Goal: Find specific page/section: Find specific page/section

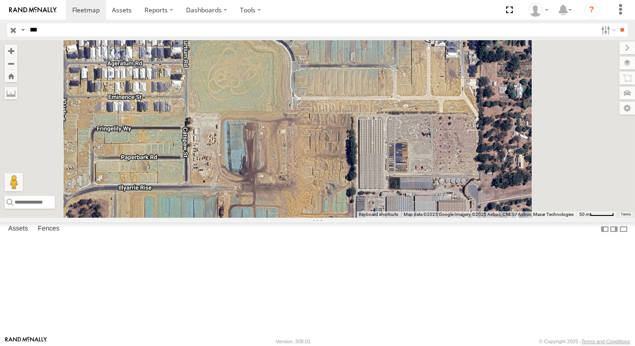
click at [13, 27] on input "button" at bounding box center [13, 29] width 12 height 13
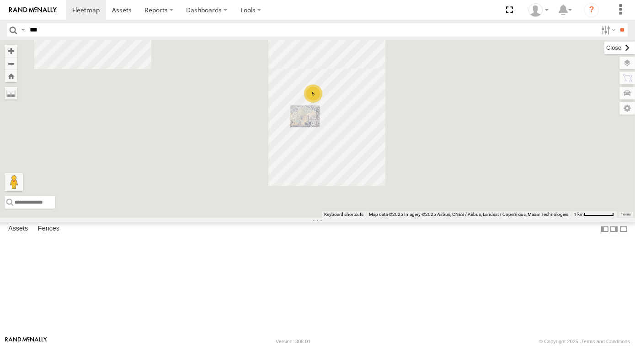
click at [604, 49] on label at bounding box center [619, 48] width 31 height 13
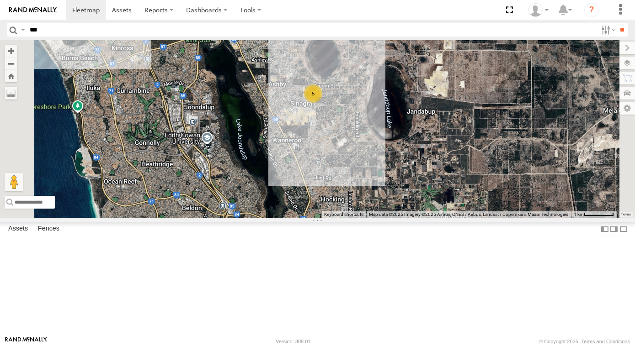
click at [92, 31] on input "***" at bounding box center [311, 29] width 571 height 13
click at [617, 23] on input "**" at bounding box center [622, 29] width 11 height 13
click at [92, 31] on input "***" at bounding box center [311, 29] width 571 height 13
type input "***"
click at [617, 23] on input "**" at bounding box center [622, 29] width 11 height 13
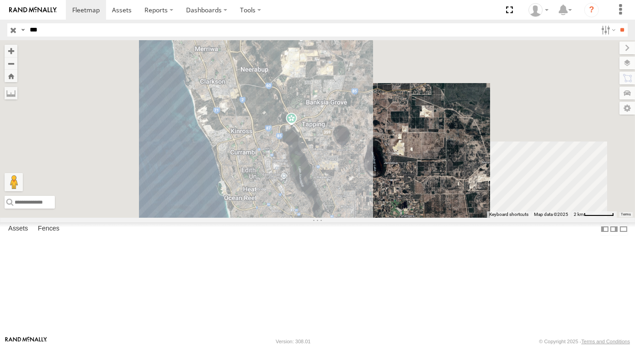
drag, startPoint x: 517, startPoint y: 267, endPoint x: 435, endPoint y: 192, distance: 111.3
click at [437, 194] on div at bounding box center [317, 129] width 635 height 178
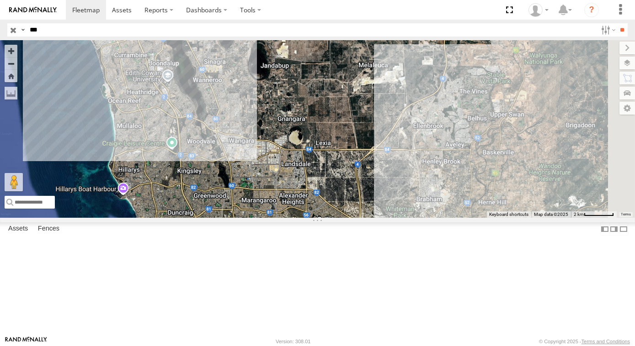
drag, startPoint x: 506, startPoint y: 217, endPoint x: 495, endPoint y: 218, distance: 11.0
click at [495, 218] on div at bounding box center [317, 129] width 635 height 178
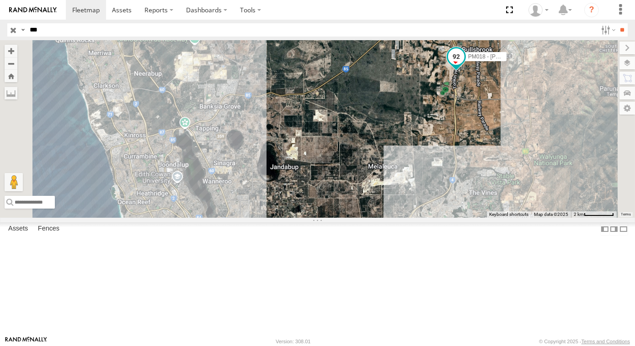
click at [464, 64] on span at bounding box center [456, 56] width 16 height 16
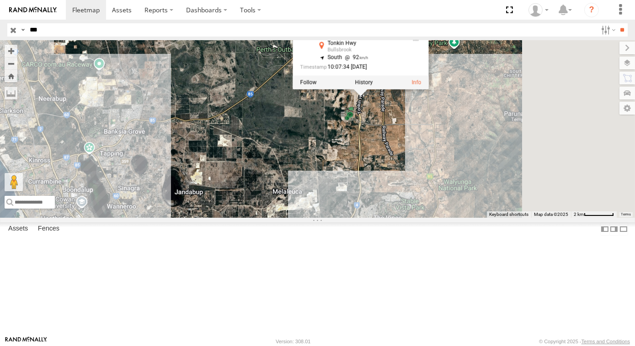
drag, startPoint x: 467, startPoint y: 179, endPoint x: 408, endPoint y: 186, distance: 59.4
click at [405, 201] on div "PM018 - [PERSON_NAME] AD018 PM018 - [PERSON_NAME] Prime Movers Tonkin Hwy Bulls…" at bounding box center [317, 129] width 635 height 178
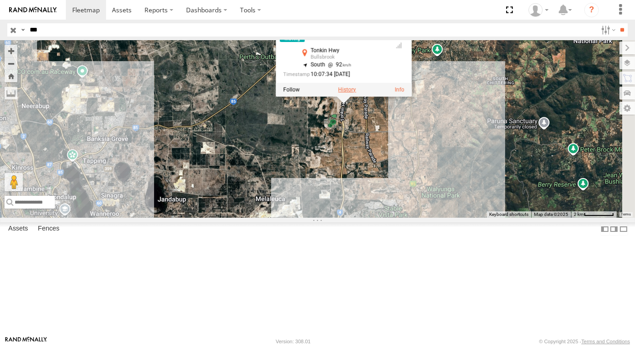
click at [356, 93] on label at bounding box center [347, 89] width 18 height 6
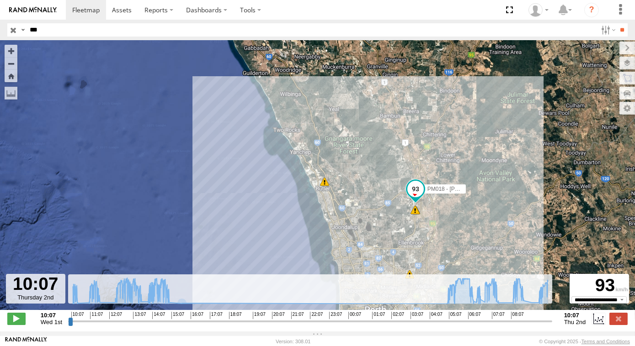
drag, startPoint x: 69, startPoint y: 329, endPoint x: 562, endPoint y: 317, distance: 493.8
type input "**********"
click at [552, 317] on input "range" at bounding box center [310, 321] width 484 height 9
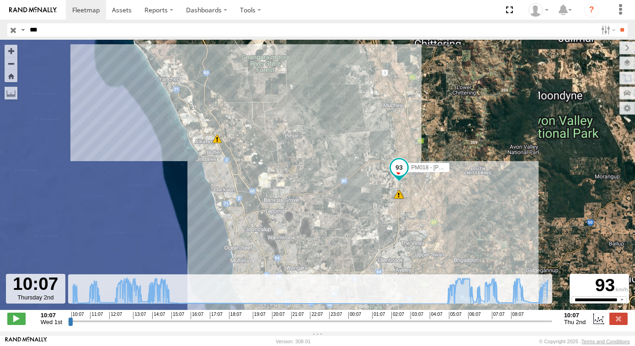
drag, startPoint x: 405, startPoint y: 213, endPoint x: 364, endPoint y: 194, distance: 45.0
click at [370, 196] on div "PM018 - [PERSON_NAME] 10:18 Wed 14:05 Wed 14:23 Wed 15:42 Wed 06:11 Thu 07:25 T…" at bounding box center [317, 180] width 635 height 280
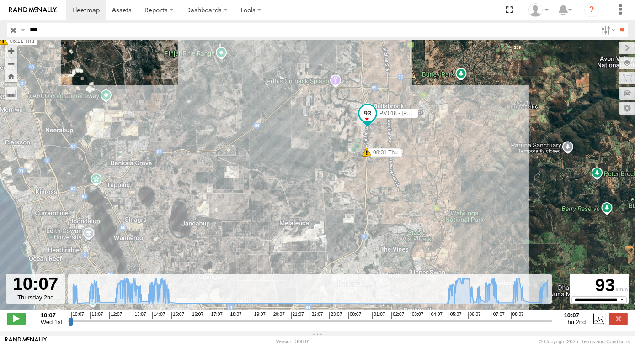
drag, startPoint x: 437, startPoint y: 185, endPoint x: 418, endPoint y: 174, distance: 22.1
click at [418, 174] on div "PM018 - [PERSON_NAME] 10:18 Wed 14:05 Wed 14:23 Wed 15:42 Wed 06:11 Thu 07:25 T…" at bounding box center [317, 180] width 635 height 280
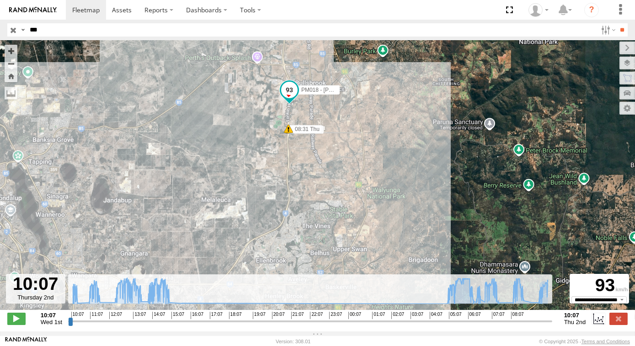
click at [274, 171] on div "PM018 - [PERSON_NAME] 10:18 Wed 14:05 Wed 14:23 Wed 15:42 Wed 06:11 Thu 07:25 T…" at bounding box center [317, 180] width 635 height 280
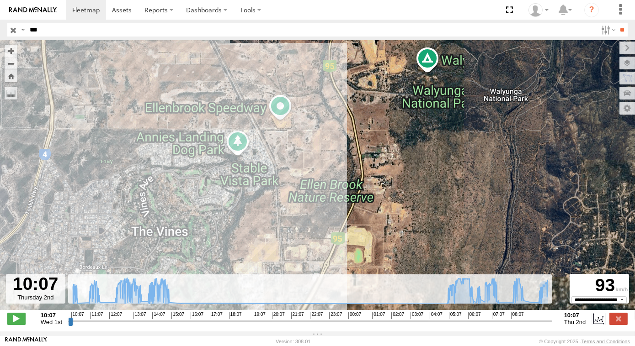
drag, startPoint x: 308, startPoint y: 235, endPoint x: 300, endPoint y: 210, distance: 25.4
click at [300, 210] on div "PM018 - [PERSON_NAME] 10:18 Wed 14:05 Wed 14:23 Wed 15:42 Wed 06:11 Thu 07:25 T…" at bounding box center [317, 180] width 635 height 280
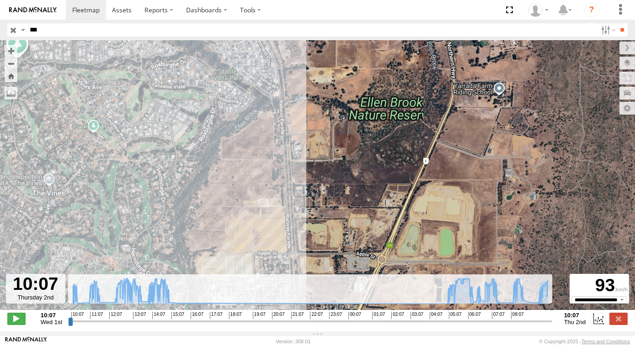
drag, startPoint x: 293, startPoint y: 206, endPoint x: 309, endPoint y: 206, distance: 15.5
click at [309, 206] on div "PM018 - [PERSON_NAME] 10:18 Wed 14:05 Wed 14:23 Wed 15:42 Wed 06:11 Thu 07:25 T…" at bounding box center [317, 180] width 635 height 280
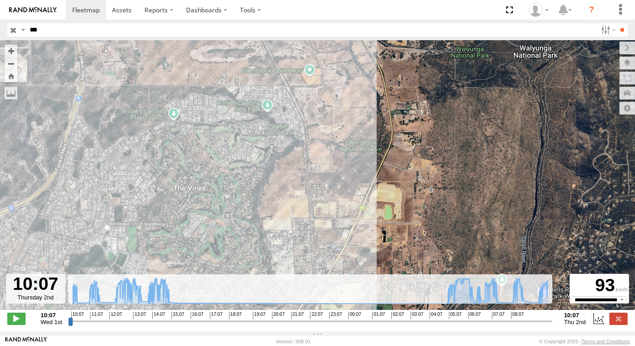
drag, startPoint x: 347, startPoint y: 185, endPoint x: 345, endPoint y: 162, distance: 23.0
click at [345, 165] on div "PM018 - [PERSON_NAME] 10:18 Wed 14:05 Wed 14:23 Wed 15:42 Wed 06:11 Thu 07:25 T…" at bounding box center [317, 180] width 635 height 280
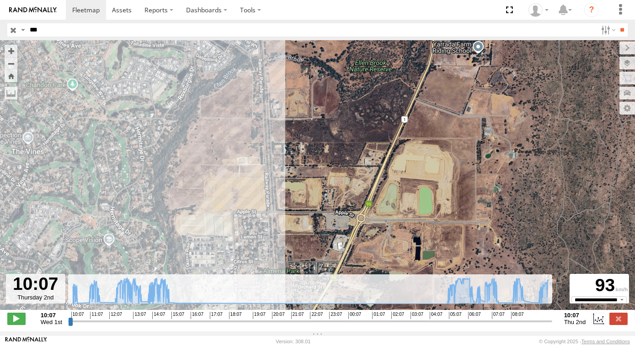
click at [307, 115] on div "PM018 - [PERSON_NAME] 10:18 Wed 14:05 Wed 14:23 Wed 15:42 Wed 06:11 Thu 07:25 T…" at bounding box center [317, 180] width 635 height 280
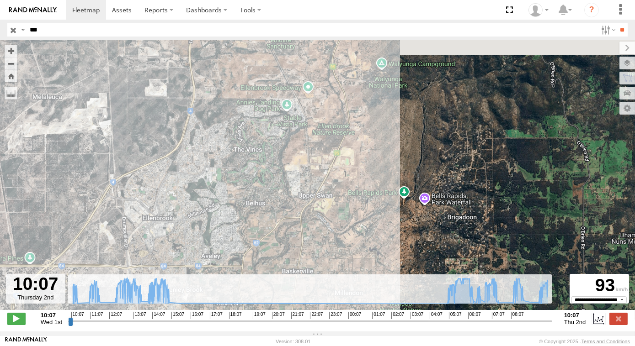
drag, startPoint x: 220, startPoint y: 52, endPoint x: 229, endPoint y: 107, distance: 56.4
click at [229, 107] on div "PM018 - [PERSON_NAME] 10:18 Wed 14:05 Wed 14:23 Wed 15:42 Wed 06:11 Thu 07:25 T…" at bounding box center [317, 180] width 635 height 280
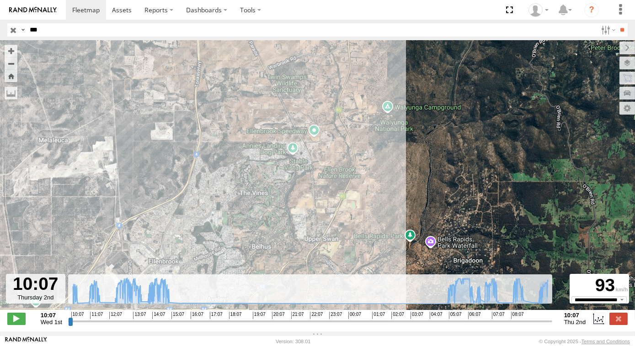
drag, startPoint x: 229, startPoint y: 106, endPoint x: 233, endPoint y: 152, distance: 46.3
click at [233, 152] on div "PM018 - [PERSON_NAME] 10:18 Wed 14:05 Wed 14:23 Wed 15:42 Wed 06:11 Thu 07:25 T…" at bounding box center [317, 180] width 635 height 280
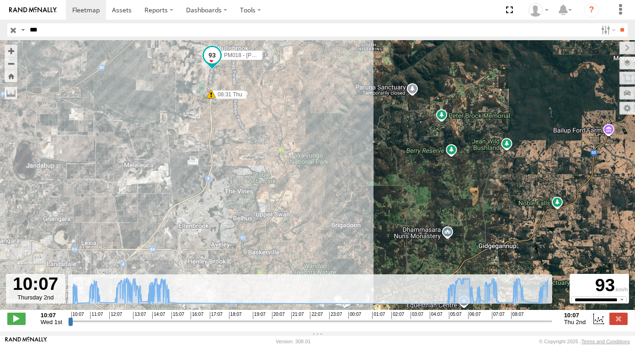
drag, startPoint x: 292, startPoint y: 133, endPoint x: 285, endPoint y: 131, distance: 7.0
click at [285, 131] on div "PM018 - [PERSON_NAME] 10:18 Wed 14:05 Wed 14:23 Wed 15:42 Wed 06:11 Thu 07:25 T…" at bounding box center [317, 180] width 635 height 280
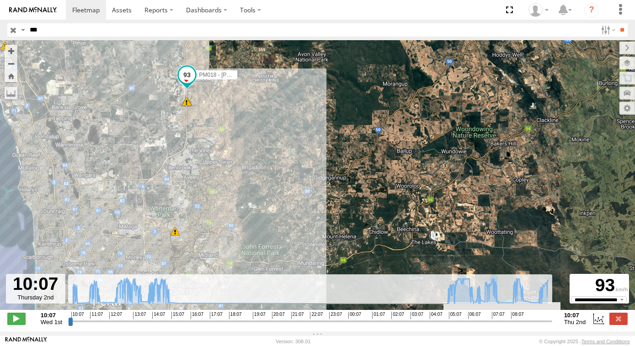
drag, startPoint x: 232, startPoint y: 116, endPoint x: 259, endPoint y: 134, distance: 33.2
click at [259, 134] on div "PM018 - [PERSON_NAME] 10:18 Wed 14:05 Wed 14:23 Wed 15:42 Wed 06:11 Thu 07:25 T…" at bounding box center [317, 180] width 635 height 280
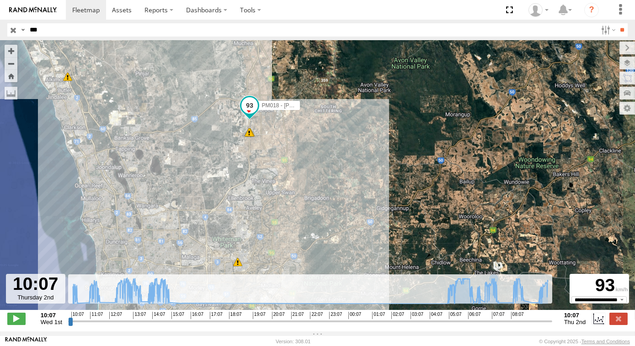
drag, startPoint x: 160, startPoint y: 184, endPoint x: 167, endPoint y: 174, distance: 11.9
click at [167, 174] on div "PM018 - [PERSON_NAME] 10:18 Wed 14:05 Wed 14:23 Wed 15:42 Wed 06:11 Thu 07:25 T…" at bounding box center [317, 180] width 635 height 280
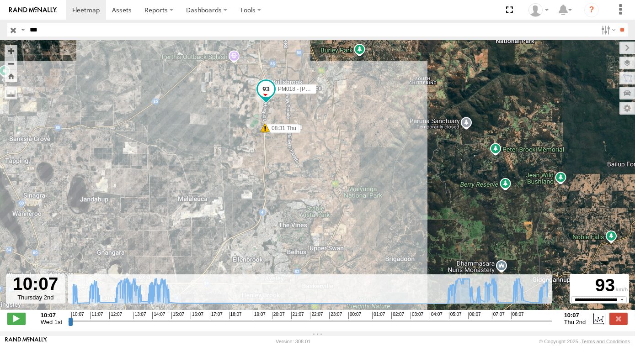
drag, startPoint x: 245, startPoint y: 103, endPoint x: 234, endPoint y: 110, distance: 12.9
click at [234, 110] on div "PM018 - [PERSON_NAME] 10:18 Wed 14:05 Wed 14:23 Wed 15:42 Wed 06:11 Thu 07:25 T…" at bounding box center [317, 180] width 635 height 280
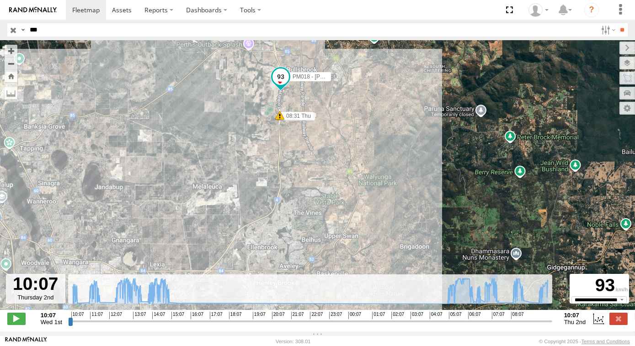
drag, startPoint x: 192, startPoint y: 137, endPoint x: 214, endPoint y: 119, distance: 28.9
click at [214, 119] on div "PM018 - [PERSON_NAME] 10:18 Wed 14:05 Wed 14:23 Wed 15:42 Wed 06:11 Thu 07:25 T…" at bounding box center [317, 180] width 635 height 280
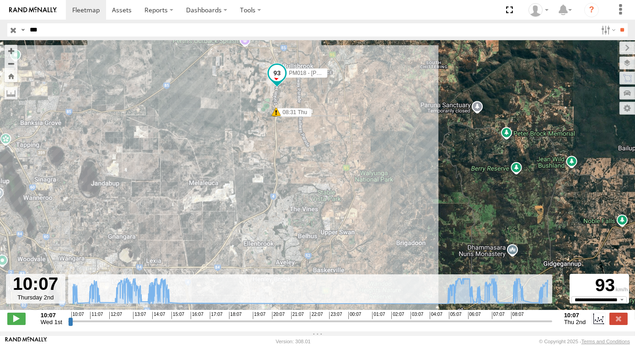
drag, startPoint x: 214, startPoint y: 125, endPoint x: 209, endPoint y: 121, distance: 6.2
click at [209, 121] on div "PM018 - [PERSON_NAME] 10:18 Wed 14:05 Wed 14:23 Wed 15:42 Wed 06:11 Thu 07:25 T…" at bounding box center [317, 180] width 635 height 280
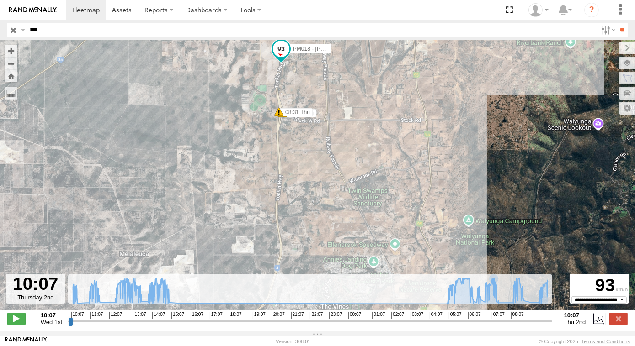
drag, startPoint x: 296, startPoint y: 178, endPoint x: 292, endPoint y: 174, distance: 5.8
click at [292, 174] on div "PM018 - [PERSON_NAME] 10:18 Wed 14:05 Wed 14:23 Wed 15:42 Wed 06:11 Thu 07:25 T…" at bounding box center [317, 180] width 635 height 280
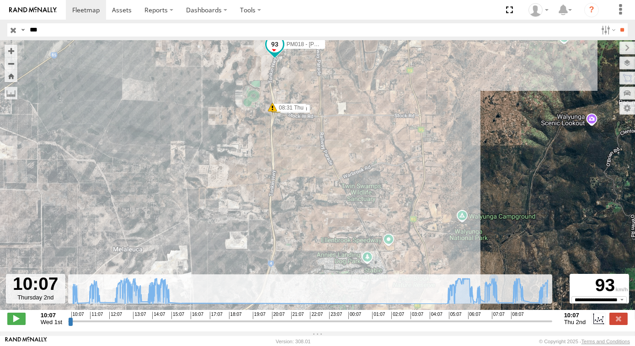
drag, startPoint x: 308, startPoint y: 205, endPoint x: 270, endPoint y: 159, distance: 60.0
click at [272, 160] on div "PM018 - [PERSON_NAME] 10:18 Wed 14:05 Wed 14:23 Wed 15:42 Wed 06:11 Thu 07:25 T…" at bounding box center [317, 180] width 635 height 280
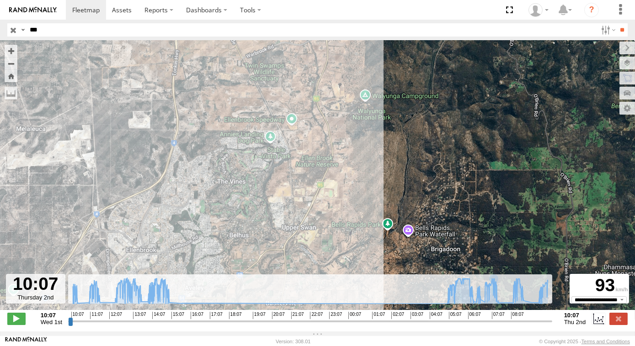
drag, startPoint x: 337, startPoint y: 231, endPoint x: 337, endPoint y: 225, distance: 5.5
click at [337, 225] on div "PM018 - [PERSON_NAME] 10:18 Wed 14:05 Wed 14:23 Wed 15:42 Wed 06:11 Thu 07:25 T…" at bounding box center [317, 180] width 635 height 280
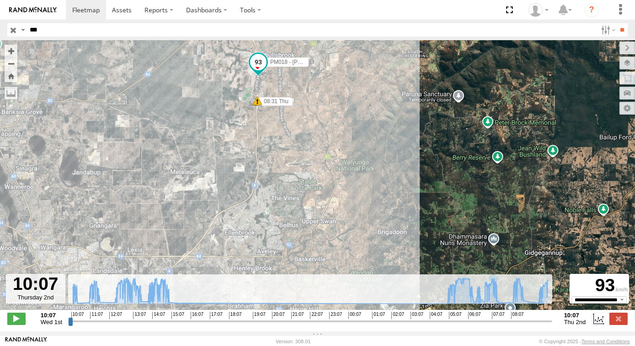
drag, startPoint x: 355, startPoint y: 219, endPoint x: 357, endPoint y: 203, distance: 15.7
click at [356, 208] on div "PM018 - [PERSON_NAME] 10:18 Wed 14:05 Wed 14:23 Wed 15:42 Wed 06:11 Thu 07:25 T…" at bounding box center [317, 180] width 635 height 280
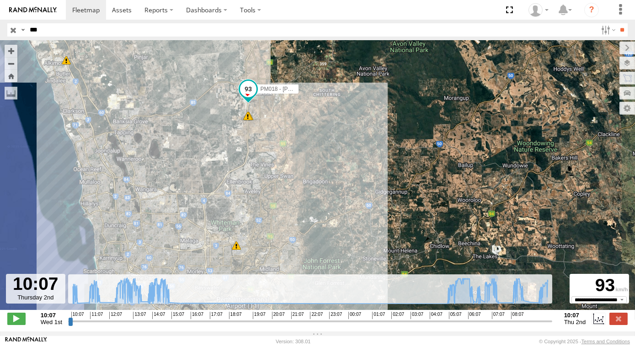
drag, startPoint x: 311, startPoint y: 211, endPoint x: 320, endPoint y: 183, distance: 29.2
click at [320, 183] on div "PM018 - [PERSON_NAME] 10:18 Wed 14:05 Wed 14:23 Wed 15:42 Wed 06:11 Thu 07:25 T…" at bounding box center [317, 180] width 635 height 280
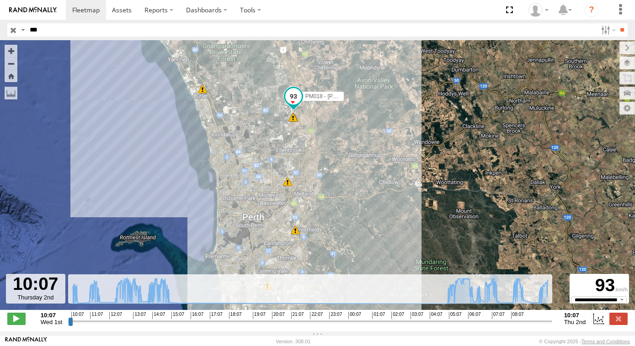
drag, startPoint x: 324, startPoint y: 192, endPoint x: 325, endPoint y: 167, distance: 24.7
click at [324, 177] on div "PM018 - [PERSON_NAME] 10:18 Wed 14:05 Wed 14:23 Wed 15:42 Wed 06:11 Thu 07:25 T…" at bounding box center [317, 180] width 635 height 280
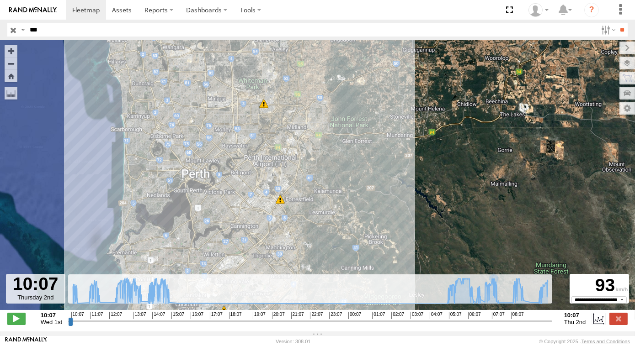
drag, startPoint x: 322, startPoint y: 180, endPoint x: 346, endPoint y: 177, distance: 23.9
click at [346, 177] on div "PM018 - [PERSON_NAME] 10:18 Wed 14:05 Wed 14:23 Wed 15:42 Wed 06:11 Thu 07:25 T…" at bounding box center [317, 180] width 635 height 280
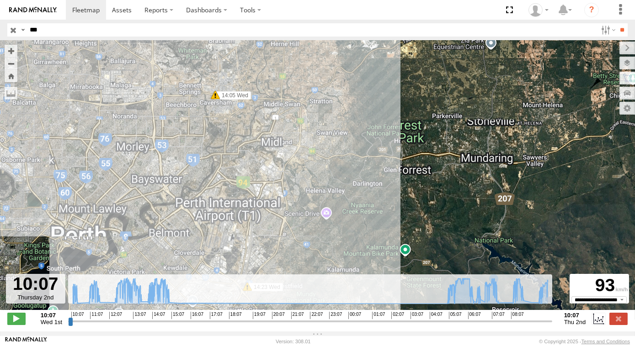
click at [367, 224] on div "PM018 - [PERSON_NAME] 10:18 Wed 14:05 Wed 14:23 Wed 15:42 Wed 06:11 Thu 07:25 T…" at bounding box center [317, 180] width 635 height 280
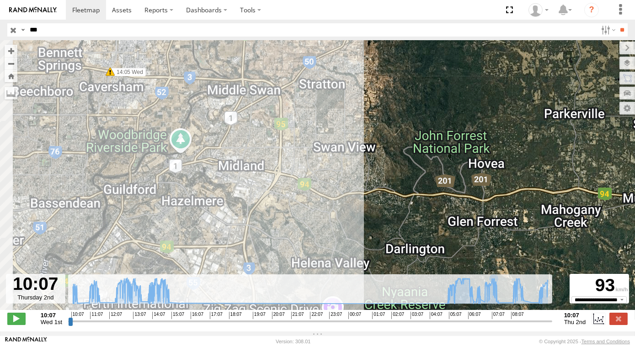
drag, startPoint x: 294, startPoint y: 182, endPoint x: 458, endPoint y: 204, distance: 164.7
click at [458, 204] on div "PM018 - [PERSON_NAME] 10:18 Wed 14:05 Wed 14:23 Wed 15:42 Wed 06:11 Thu 07:25 T…" at bounding box center [317, 180] width 635 height 280
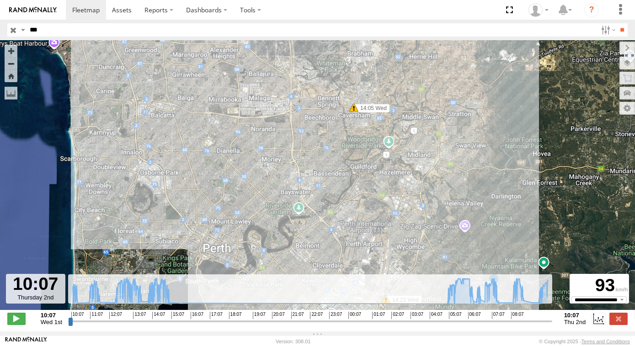
drag, startPoint x: 418, startPoint y: 153, endPoint x: 424, endPoint y: 141, distance: 13.3
click at [424, 141] on div "PM018 - [PERSON_NAME] 10:18 Wed 14:05 Wed 14:23 Wed 15:42 Wed 06:11 Thu 07:25 T…" at bounding box center [317, 180] width 635 height 280
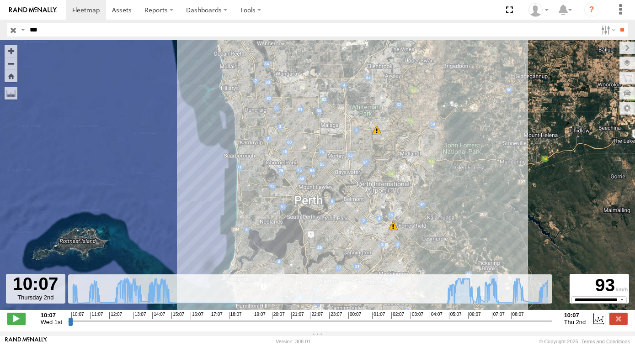
drag, startPoint x: 381, startPoint y: 182, endPoint x: 447, endPoint y: 176, distance: 66.1
click at [428, 193] on div "PM018 - [PERSON_NAME] 10:18 Wed 14:05 Wed 14:23 Wed 15:42 Wed 06:11 Thu 07:25 T…" at bounding box center [317, 180] width 635 height 280
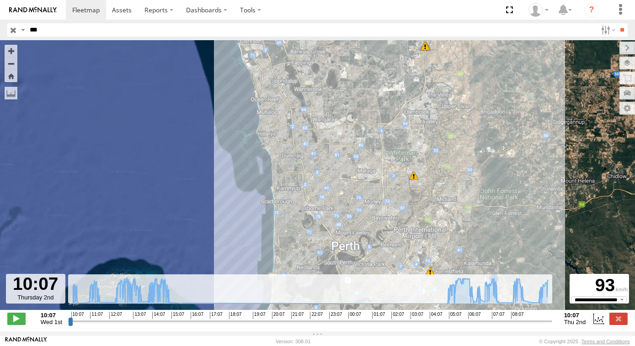
drag, startPoint x: 494, startPoint y: 128, endPoint x: 439, endPoint y: 139, distance: 55.9
click at [439, 139] on div "PM018 - [PERSON_NAME] 10:18 Wed 14:05 Wed 14:23 Wed 15:42 Wed 06:11 Thu 07:25 T…" at bounding box center [317, 180] width 635 height 280
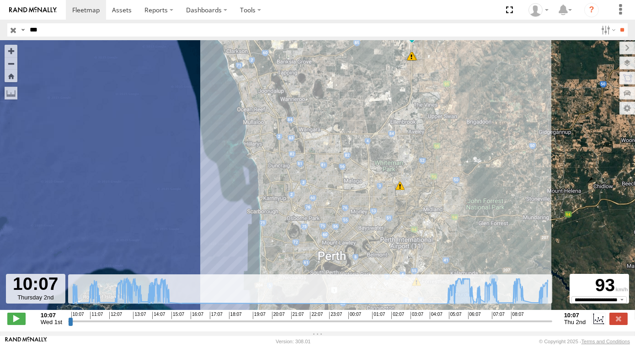
drag, startPoint x: 461, startPoint y: 180, endPoint x: 453, endPoint y: 183, distance: 8.6
click at [453, 183] on div "PM018 - [PERSON_NAME] 10:18 Wed 14:05 Wed 14:23 Wed 15:42 Wed 06:11 Thu 07:25 T…" at bounding box center [317, 180] width 635 height 280
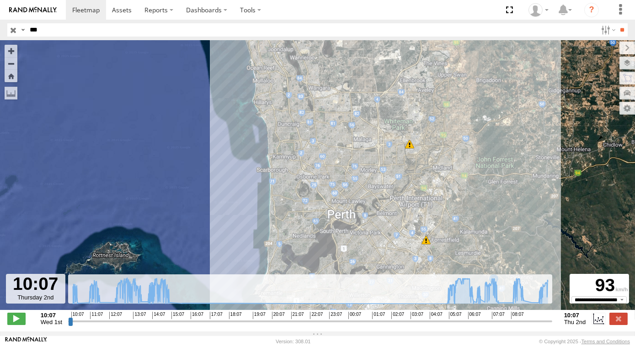
drag, startPoint x: 468, startPoint y: 204, endPoint x: 477, endPoint y: 168, distance: 36.8
click at [477, 168] on div "PM018 - [PERSON_NAME] 10:18 Wed 14:05 Wed 14:23 Wed 15:42 Wed 06:11 Thu 07:25 T…" at bounding box center [317, 180] width 635 height 280
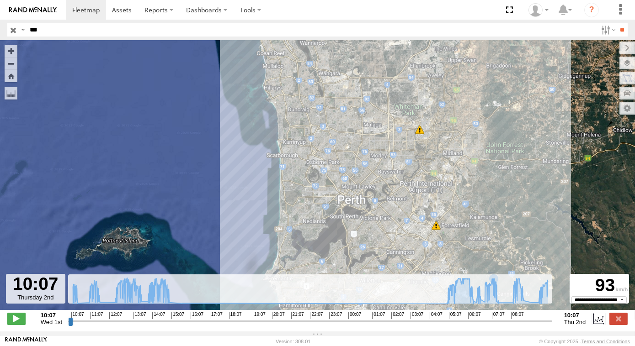
drag, startPoint x: 493, startPoint y: 182, endPoint x: 494, endPoint y: 188, distance: 6.0
click at [493, 187] on div "PM018 - [PERSON_NAME] 10:18 Wed 14:05 Wed 14:23 Wed 15:42 Wed 06:11 Thu 07:25 T…" at bounding box center [317, 180] width 635 height 280
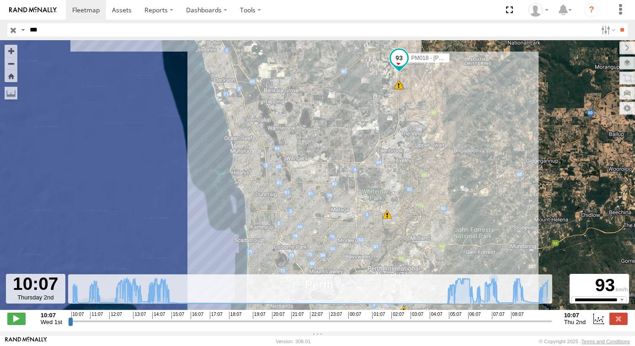
drag, startPoint x: 501, startPoint y: 107, endPoint x: 461, endPoint y: 148, distance: 57.5
click at [461, 148] on div "PM018 - [PERSON_NAME] 10:18 Wed 14:05 Wed 14:23 Wed 15:42 Wed 06:11 Thu 07:25 T…" at bounding box center [317, 180] width 635 height 280
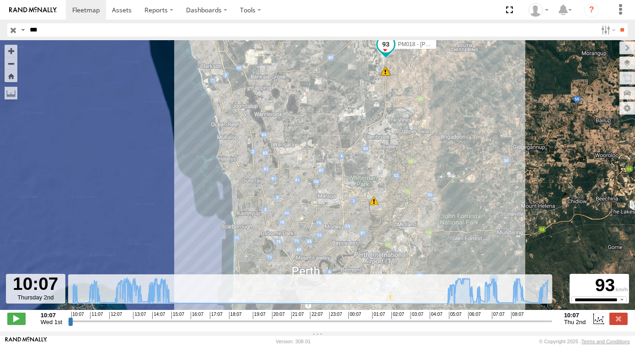
drag, startPoint x: 454, startPoint y: 160, endPoint x: 445, endPoint y: 145, distance: 17.1
click at [445, 145] on div "PM018 - [PERSON_NAME] 10:18 Wed 14:05 Wed 14:23 Wed 15:42 Wed 06:11 Thu 07:25 T…" at bounding box center [317, 180] width 635 height 280
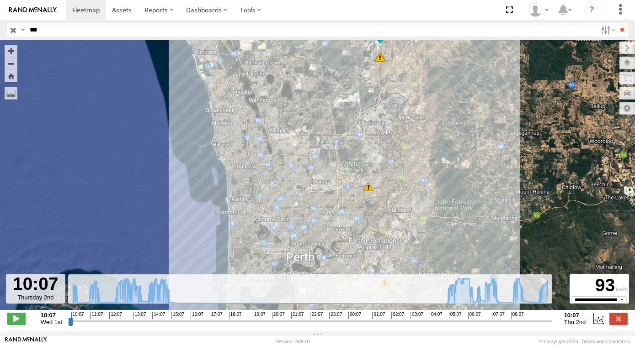
drag, startPoint x: 432, startPoint y: 173, endPoint x: 426, endPoint y: 157, distance: 16.9
click at [426, 157] on div "PM018 - [PERSON_NAME] 10:18 Wed 14:05 Wed 14:23 Wed 15:42 Wed 06:11 Thu 07:25 T…" at bounding box center [317, 180] width 635 height 280
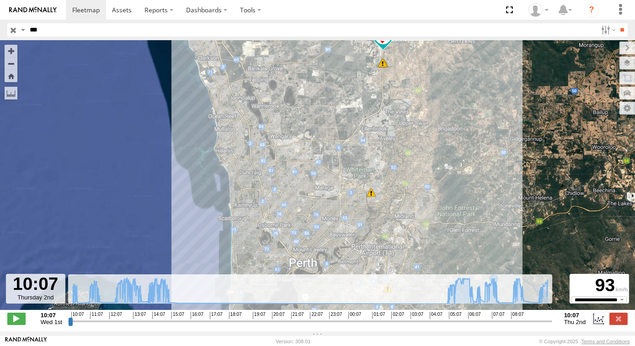
drag, startPoint x: 373, startPoint y: 99, endPoint x: 376, endPoint y: 110, distance: 11.4
click at [376, 110] on div "PM018 - [PERSON_NAME] 10:18 Wed 14:05 Wed 14:23 Wed 15:42 Wed 06:11 Thu 07:25 T…" at bounding box center [317, 180] width 635 height 280
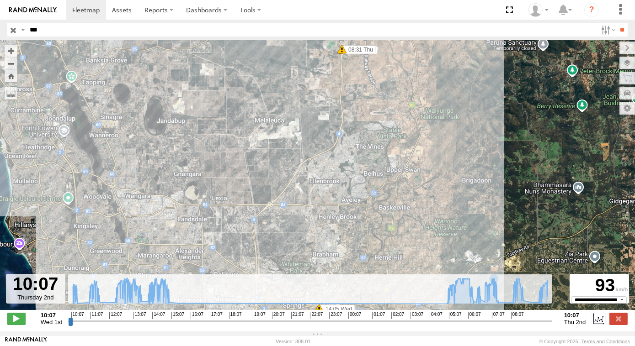
drag, startPoint x: 420, startPoint y: 109, endPoint x: 420, endPoint y: 145, distance: 36.1
click at [420, 145] on div "PM018 - [PERSON_NAME] 10:18 Wed 14:05 Wed 14:23 Wed 15:42 Wed 06:11 Thu 07:25 T…" at bounding box center [317, 180] width 635 height 280
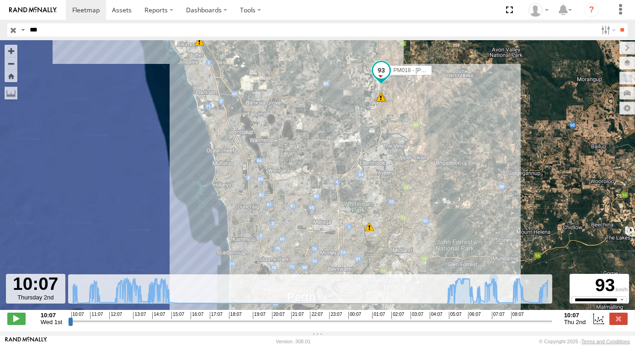
drag, startPoint x: 450, startPoint y: 160, endPoint x: 441, endPoint y: 155, distance: 10.0
click at [442, 156] on div "PM018 - [PERSON_NAME] 10:18 Wed 14:05 Wed 14:23 Wed 15:42 Wed 06:11 Thu 07:25 T…" at bounding box center [317, 180] width 635 height 280
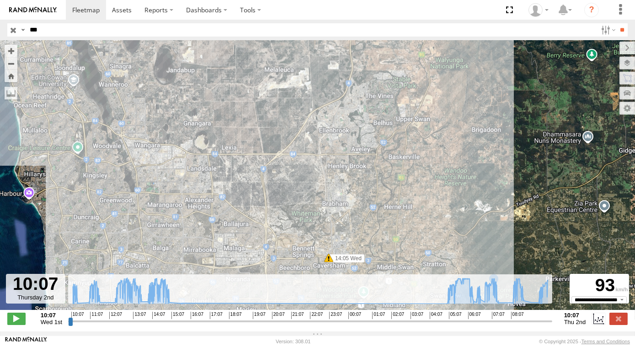
drag, startPoint x: 417, startPoint y: 168, endPoint x: 432, endPoint y: 110, distance: 59.4
click at [430, 114] on div "PM018 - [PERSON_NAME] 10:18 Wed 14:05 Wed 14:23 Wed 15:42 Wed 06:11 Thu 07:25 T…" at bounding box center [317, 180] width 635 height 280
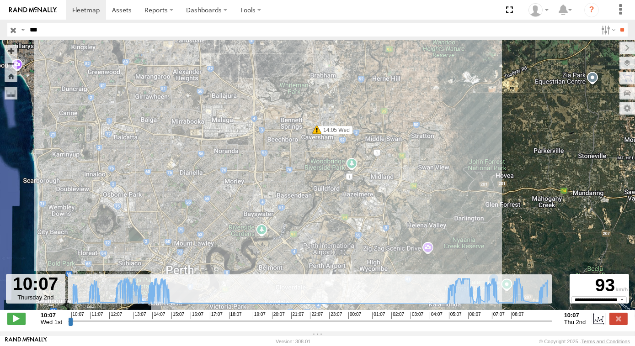
drag, startPoint x: 426, startPoint y: 121, endPoint x: 440, endPoint y: 81, distance: 42.6
click at [424, 112] on div "PM018 - [PERSON_NAME] 10:18 Wed 14:05 Wed 14:23 Wed 15:42 Wed 06:11 Thu 07:25 T…" at bounding box center [317, 180] width 635 height 280
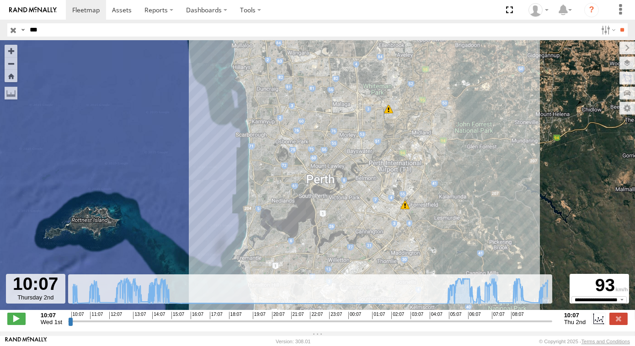
drag, startPoint x: 468, startPoint y: 93, endPoint x: 474, endPoint y: 89, distance: 7.2
click at [473, 90] on div "PM018 - [PERSON_NAME] 10:18 Wed 14:05 Wed 14:23 Wed 15:42 Wed 06:11 Thu 07:25 T…" at bounding box center [317, 180] width 635 height 280
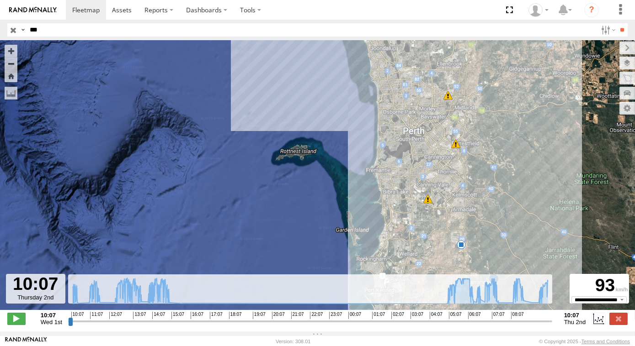
drag, startPoint x: 465, startPoint y: 143, endPoint x: 478, endPoint y: 138, distance: 13.8
click at [478, 138] on div "PM018 - [PERSON_NAME] 10:18 Wed 14:05 Wed 14:23 Wed 15:42 Wed 06:11 Thu 07:25 T…" at bounding box center [317, 180] width 635 height 280
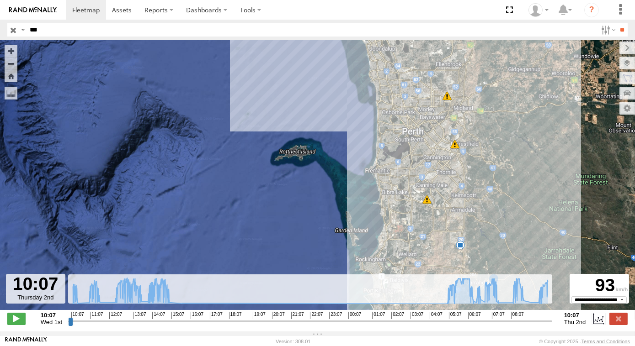
drag, startPoint x: 505, startPoint y: 145, endPoint x: 502, endPoint y: 149, distance: 4.9
click at [502, 149] on div "PM018 - [PERSON_NAME] 10:18 Wed 14:05 Wed 14:23 Wed 15:42 Wed 06:11 Thu 07:25 T…" at bounding box center [317, 180] width 635 height 280
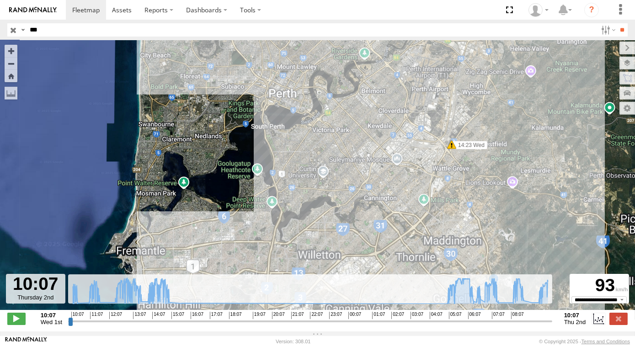
drag, startPoint x: 439, startPoint y: 221, endPoint x: 433, endPoint y: 193, distance: 28.5
click at [433, 193] on div "PM018 - [PERSON_NAME] 10:18 Wed 14:05 Wed 14:23 Wed 15:42 Wed 06:11 Thu 07:25 T…" at bounding box center [317, 180] width 635 height 280
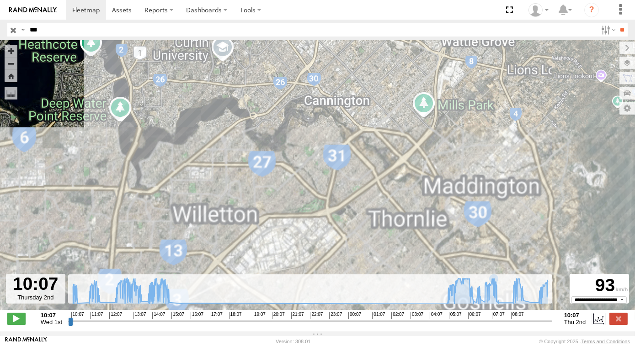
drag, startPoint x: 363, startPoint y: 198, endPoint x: 424, endPoint y: 172, distance: 65.5
click at [424, 172] on div "PM018 - [PERSON_NAME] 10:18 Wed 14:05 Wed 14:23 Wed 15:42 Wed 06:11 Thu 07:25 T…" at bounding box center [317, 180] width 635 height 280
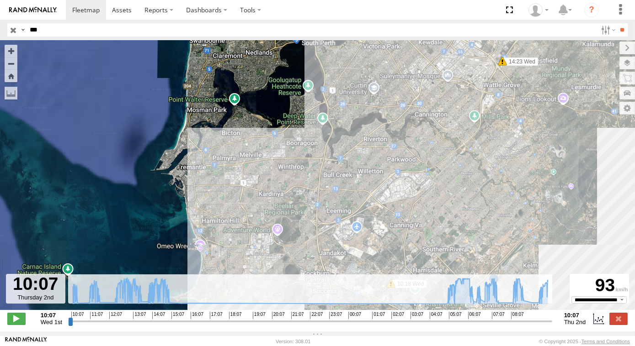
drag, startPoint x: 454, startPoint y: 132, endPoint x: 408, endPoint y: 145, distance: 48.6
click at [408, 145] on div "PM018 - [PERSON_NAME] 10:18 Wed 14:05 Wed 14:23 Wed 15:42 Wed 06:11 Thu 07:25 T…" at bounding box center [317, 180] width 635 height 280
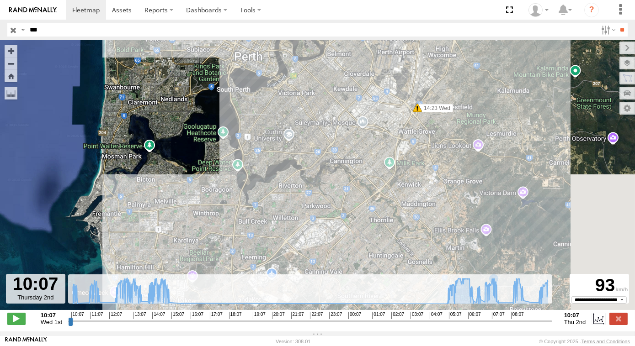
drag, startPoint x: 401, startPoint y: 174, endPoint x: 418, endPoint y: 148, distance: 31.3
click at [394, 182] on div "PM018 - [PERSON_NAME] 10:18 Wed 14:05 Wed 14:23 Wed 15:42 Wed 06:11 Thu 07:25 T…" at bounding box center [317, 180] width 635 height 280
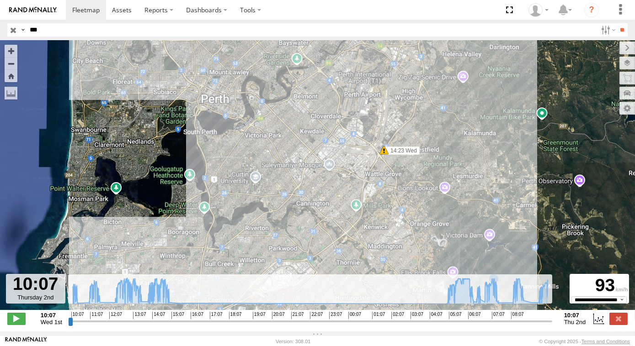
drag, startPoint x: 426, startPoint y: 152, endPoint x: 423, endPoint y: 156, distance: 4.7
click at [423, 156] on div "PM018 - [PERSON_NAME] 10:18 Wed 14:05 Wed 14:23 Wed 15:42 Wed 06:11 Thu 07:25 T…" at bounding box center [317, 180] width 635 height 280
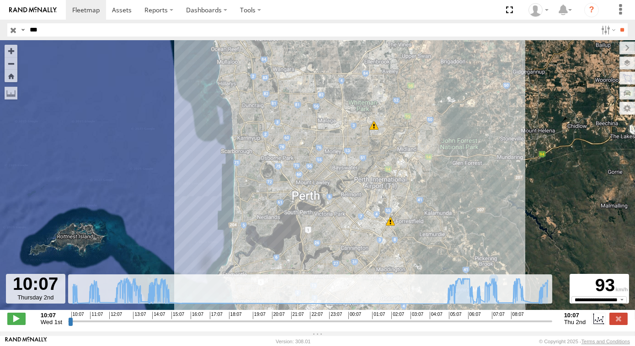
drag
click at [464, 199] on div "PM018 - [PERSON_NAME] 10:18 Wed 14:05 Wed 14:23 Wed 15:42 Wed 06:11 Thu 07:25 T…" at bounding box center [317, 180] width 635 height 280
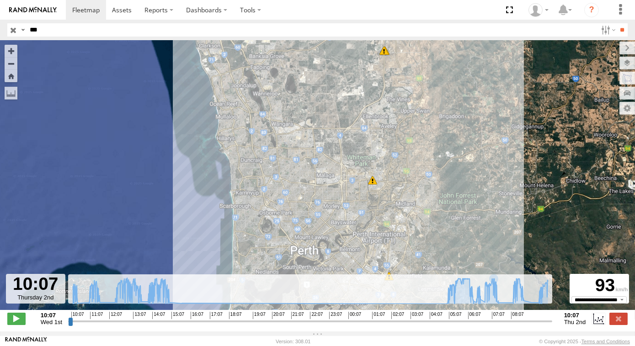
click at [436, 101] on div "PM018 - [PERSON_NAME] 10:18 Wed 14:05 Wed 14:23 Wed 15:42 Wed 06:11 Thu 07:25 T…" at bounding box center [317, 180] width 635 height 280
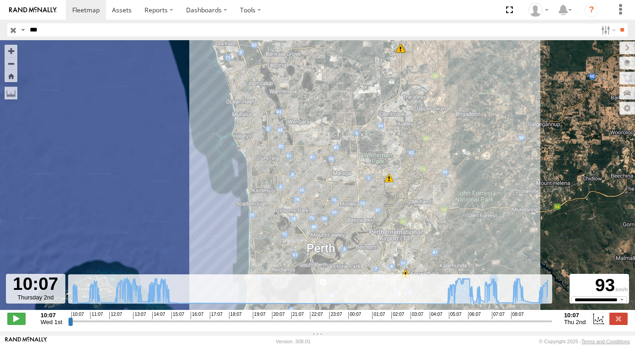
click at [447, 90] on div "PM018 - [PERSON_NAME] 10:18 Wed 14:05 Wed 14:23 Wed 15:42 Wed 06:11 Thu 07:25 T…" at bounding box center [317, 180] width 635 height 280
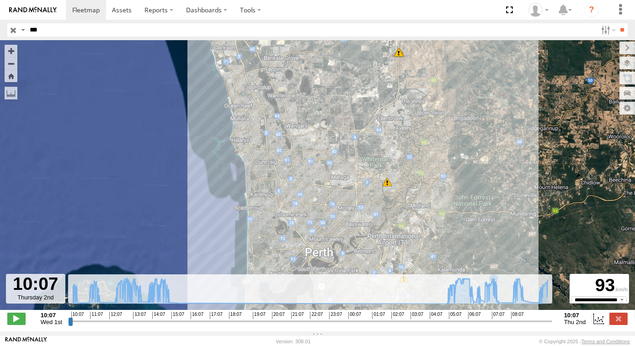
click at [460, 123] on div "PM018 - [PERSON_NAME] 10:18 Wed 14:05 Wed 14:23 Wed 15:42 Wed 06:11 Thu 07:25 T…" at bounding box center [317, 180] width 635 height 280
click at [459, 161] on div "PM018 - [PERSON_NAME] 10:18 Wed 14:05 Wed 14:23 Wed 15:42 Wed 06:11 Thu 07:25 T…" at bounding box center [317, 180] width 635 height 280
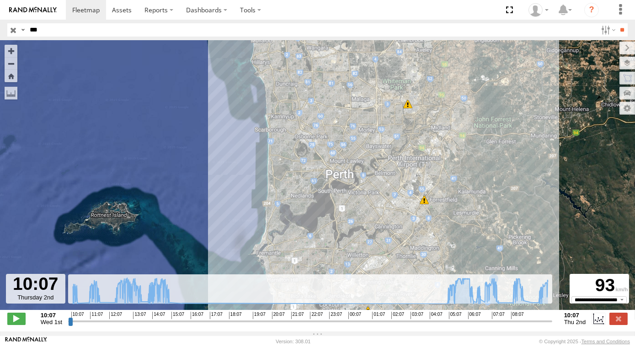
click at [479, 95] on div "PM018 - [PERSON_NAME] 10:18 Wed 14:05 Wed 14:23 Wed 15:42 Wed 06:11 Thu 07:25 T…" at bounding box center [317, 180] width 635 height 280
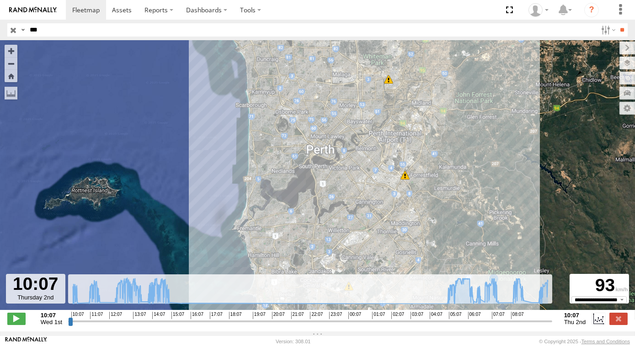
click at [446, 154] on div "PM018 - [PERSON_NAME] 10:18 Wed 14:05 Wed 14:23 Wed 15:42 Wed 06:11 Thu 07:25 T…" at bounding box center [317, 180] width 635 height 280
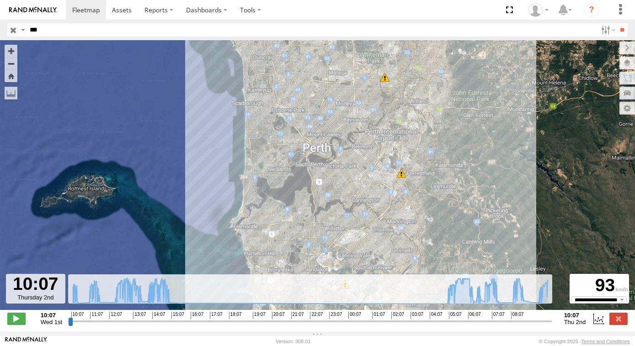
click at [478, 105] on div "PM018 - [PERSON_NAME] 10:18 Wed 14:05 Wed 14:23 Wed 15:42 Wed 06:11 Thu 07:25 T…" at bounding box center [317, 180] width 635 height 280
